Goal: Transaction & Acquisition: Purchase product/service

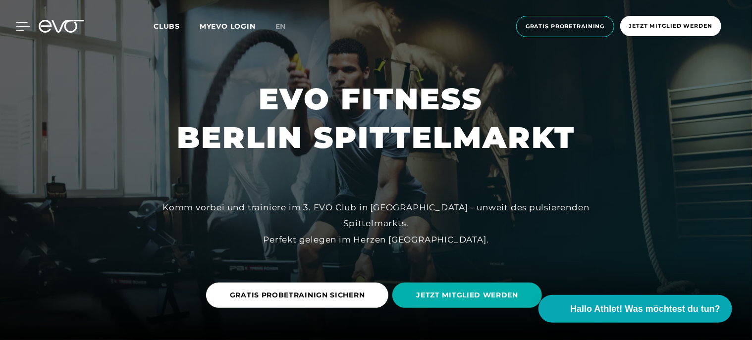
click at [17, 25] on icon at bounding box center [23, 26] width 14 height 9
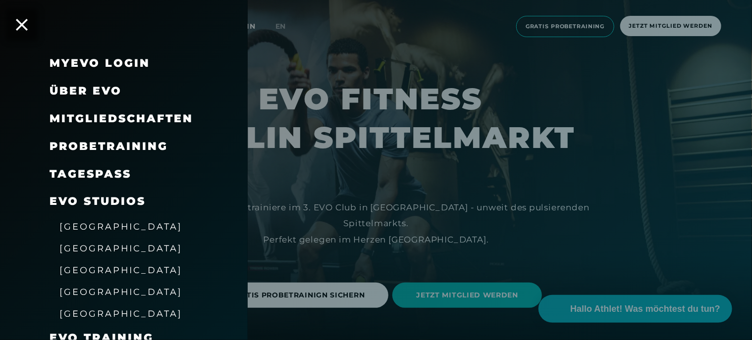
click at [157, 117] on span "Mitgliedschaften" at bounding box center [122, 118] width 144 height 13
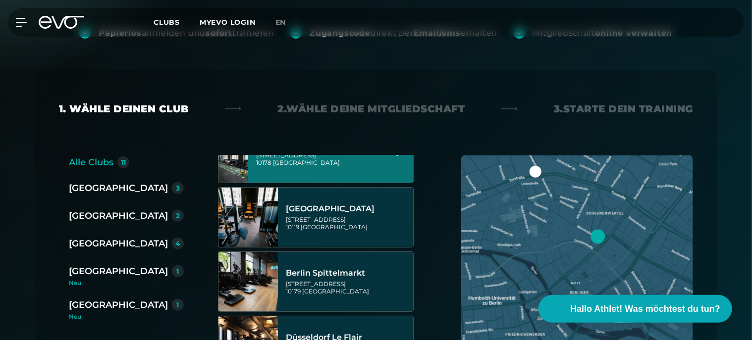
scroll to position [50, 0]
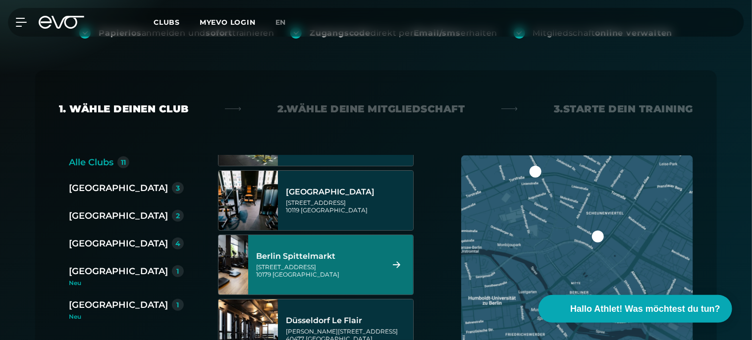
click at [317, 260] on div "Berlin Spittelmarkt" at bounding box center [318, 257] width 124 height 10
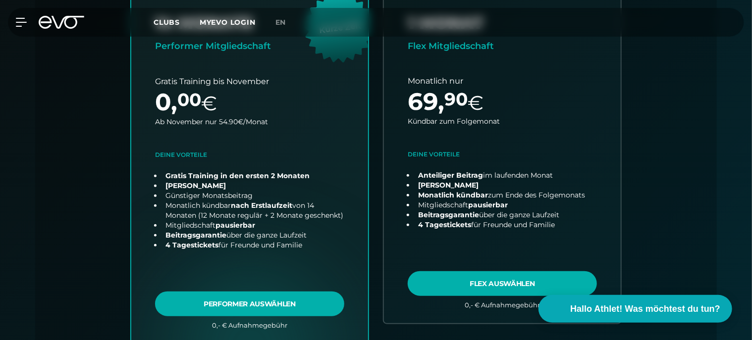
scroll to position [368, 0]
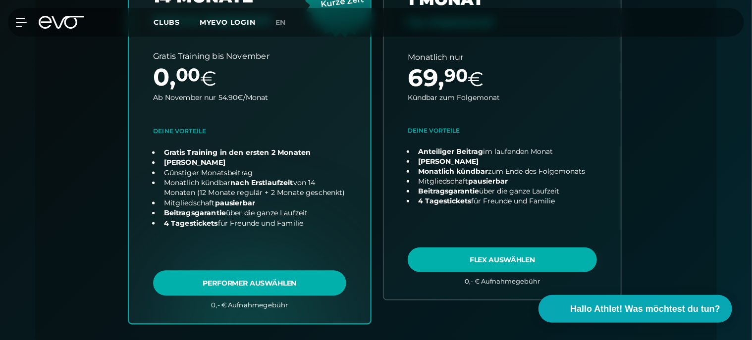
click at [221, 286] on link "choose plan" at bounding box center [250, 129] width 242 height 390
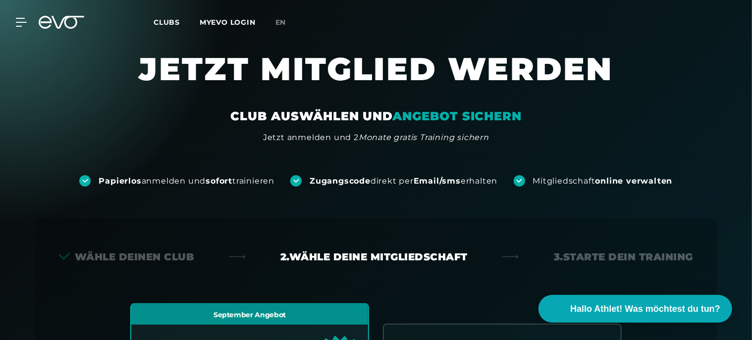
scroll to position [0, 0]
click at [20, 23] on icon at bounding box center [23, 22] width 14 height 9
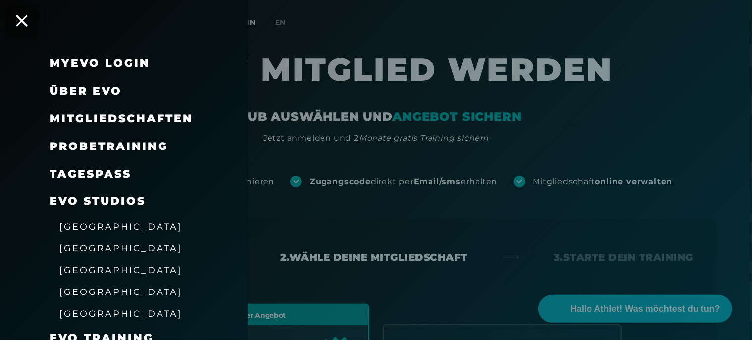
click at [74, 177] on link "TAGESPASS" at bounding box center [91, 173] width 82 height 13
click at [97, 91] on span "Über EVO" at bounding box center [86, 90] width 72 height 13
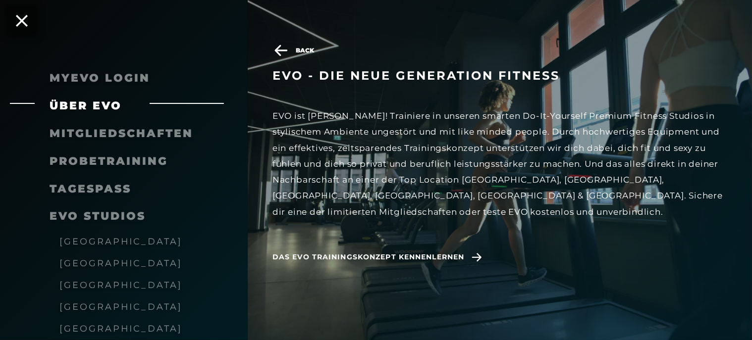
scroll to position [99, 0]
click at [453, 256] on span "Das EVO Trainingskonzept kennenlernen" at bounding box center [369, 257] width 192 height 10
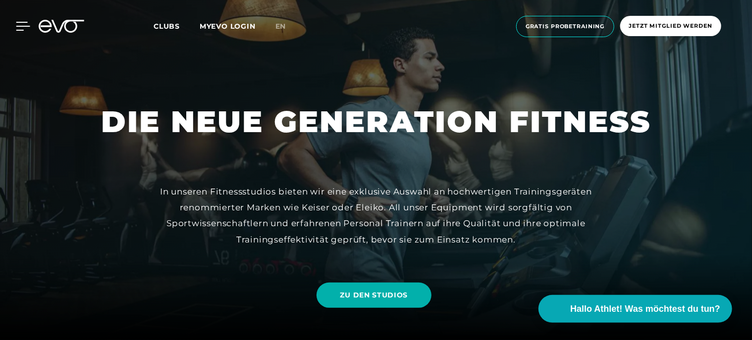
click at [21, 25] on icon at bounding box center [23, 26] width 14 height 9
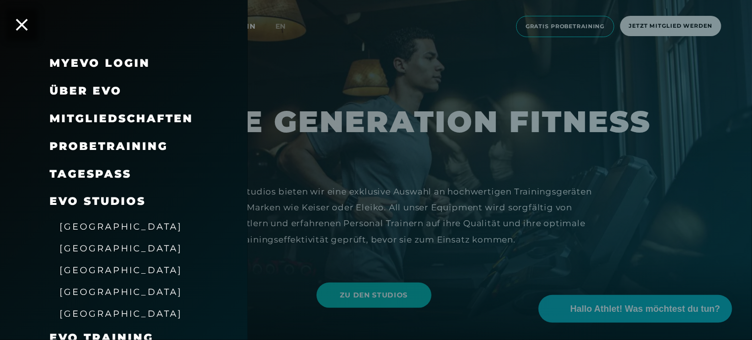
click at [82, 249] on span "[GEOGRAPHIC_DATA]" at bounding box center [120, 248] width 123 height 10
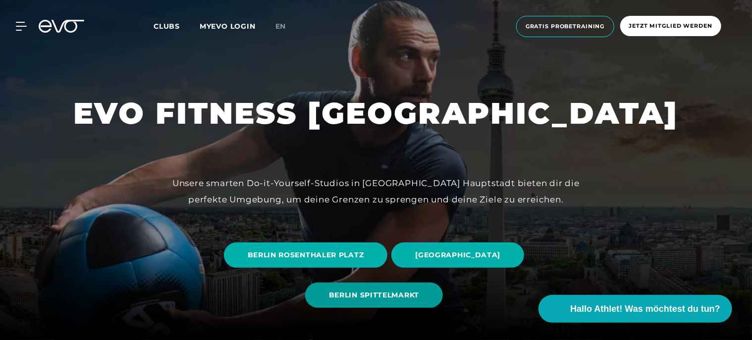
click at [410, 298] on span "BERLIN SPITTELMARKT" at bounding box center [374, 295] width 90 height 10
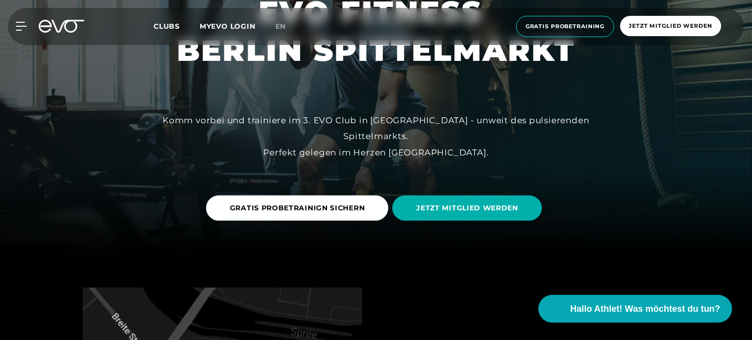
scroll to position [99, 0]
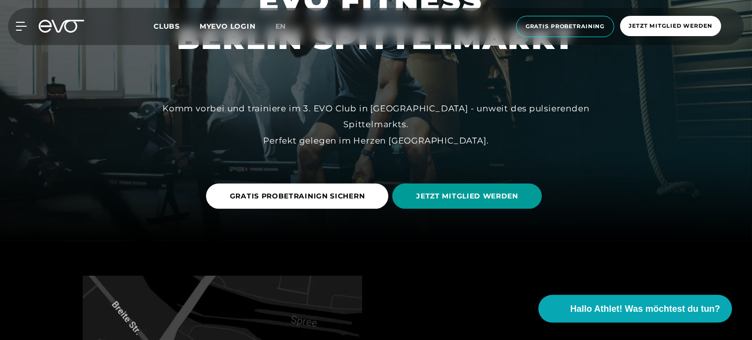
click at [437, 194] on span "JETZT MITGLIED WERDEN" at bounding box center [467, 196] width 102 height 10
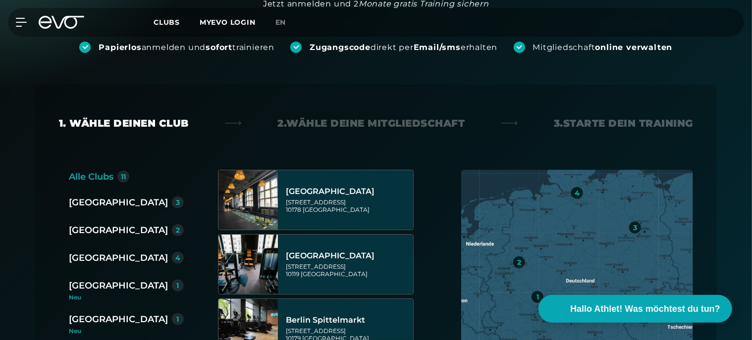
scroll to position [198, 0]
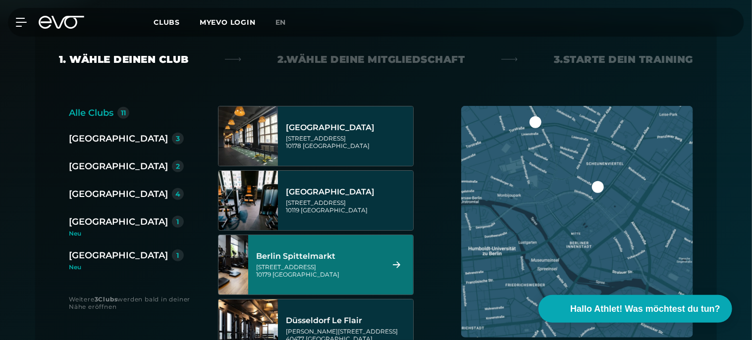
click at [341, 273] on div "[STREET_ADDRESS]" at bounding box center [318, 271] width 124 height 15
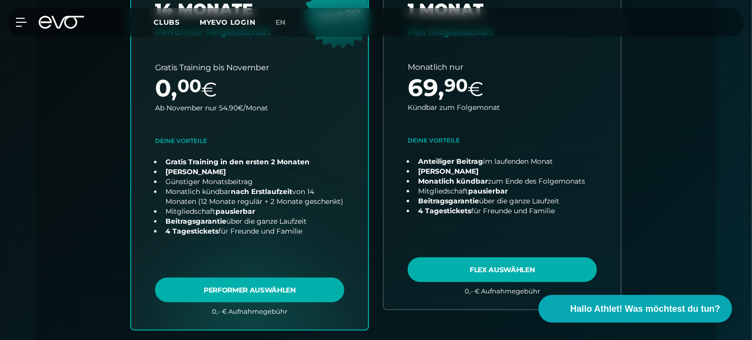
scroll to position [368, 0]
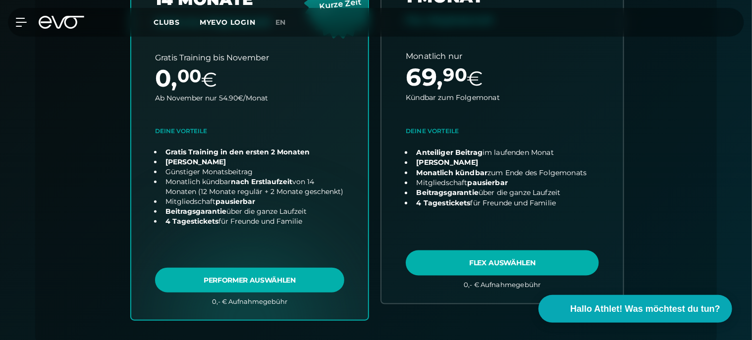
click at [480, 264] on link "choose plan" at bounding box center [503, 128] width 242 height 349
